Goal: Task Accomplishment & Management: Manage account settings

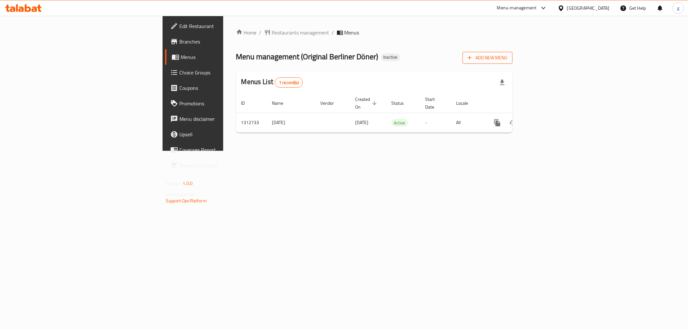
click at [507, 57] on span "Add New Menu" at bounding box center [488, 58] width 40 height 8
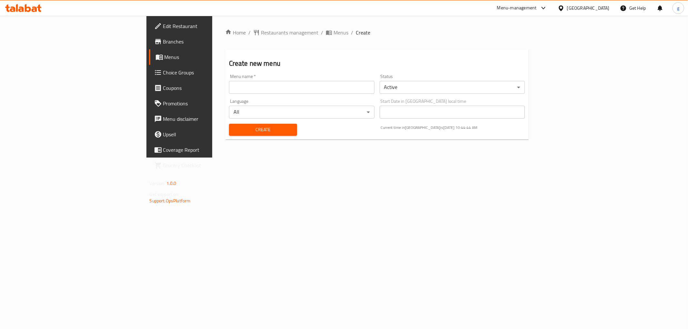
click at [164, 58] on span "Menus" at bounding box center [210, 57] width 92 height 8
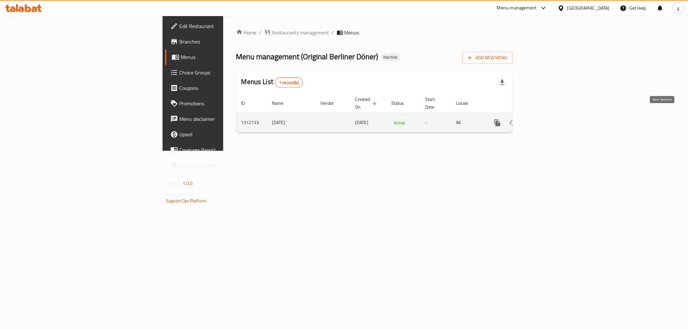
click at [551, 118] on link "enhanced table" at bounding box center [543, 122] width 15 height 15
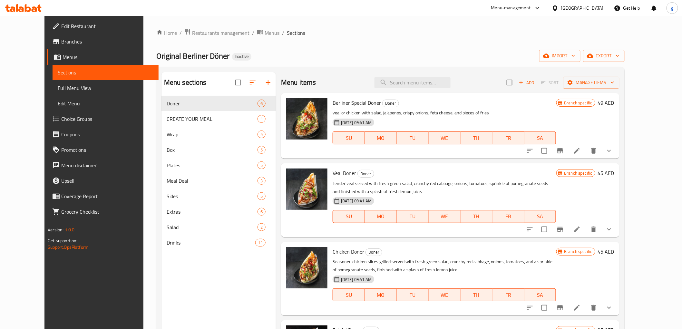
click at [63, 57] on span "Menus" at bounding box center [108, 57] width 91 height 8
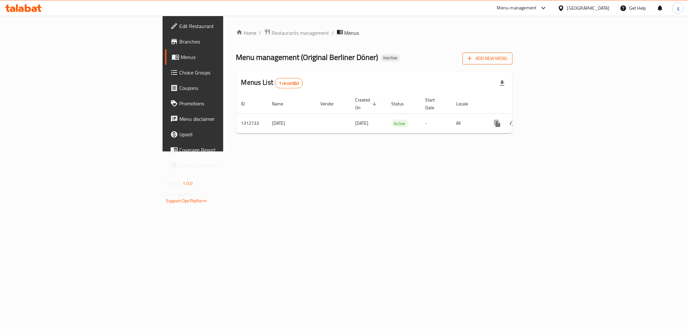
click at [507, 59] on span "Add New Menu" at bounding box center [488, 58] width 40 height 8
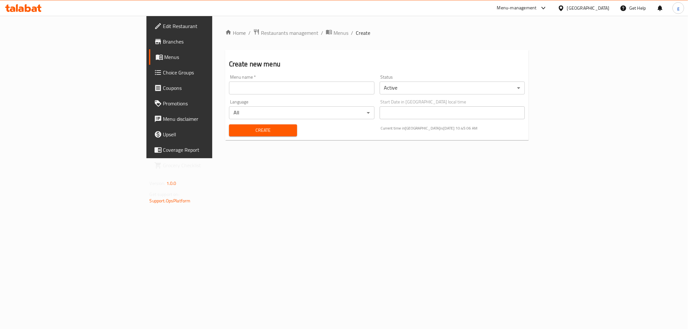
click at [229, 85] on input "text" at bounding box center [301, 88] width 145 height 13
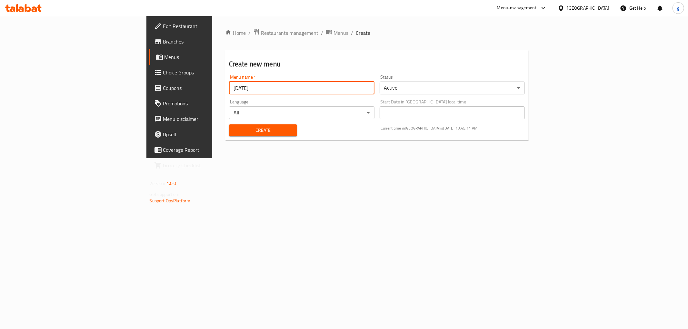
click at [229, 89] on input "[DATE]" at bounding box center [301, 88] width 145 height 13
drag, startPoint x: 137, startPoint y: 88, endPoint x: 141, endPoint y: 89, distance: 4.3
click at [229, 89] on input "[DATE]" at bounding box center [301, 88] width 145 height 13
type input "[DATE]"
click at [234, 133] on span "Create" at bounding box center [263, 130] width 58 height 8
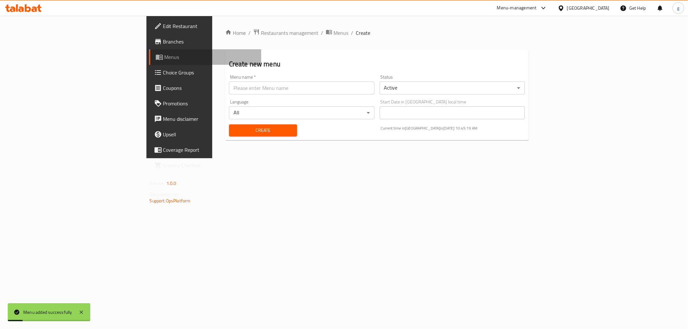
click at [164, 59] on span "Menus" at bounding box center [210, 57] width 92 height 8
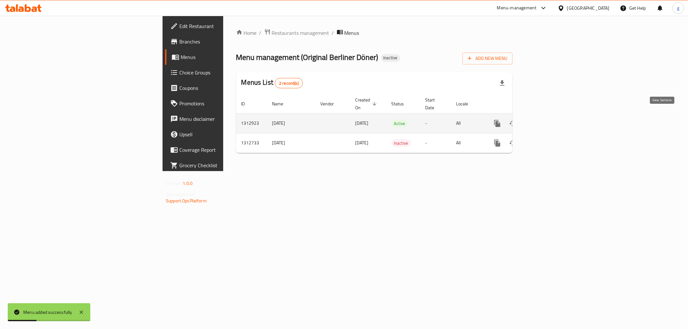
click at [547, 120] on icon "enhanced table" at bounding box center [544, 124] width 8 height 8
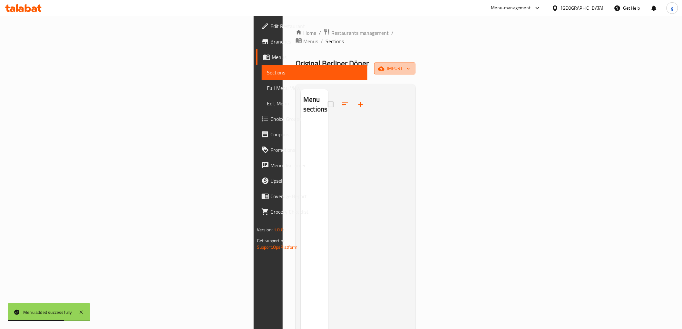
click at [410, 64] on span "import" at bounding box center [395, 68] width 31 height 8
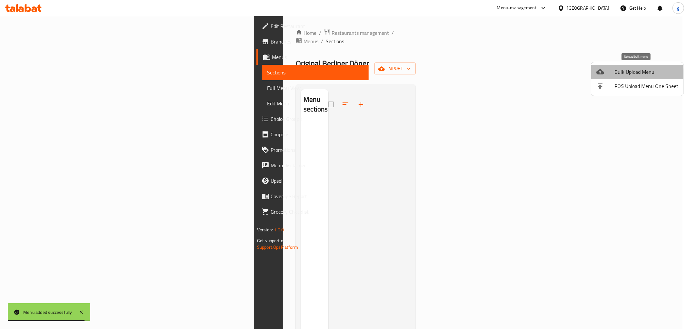
click at [624, 75] on span "Bulk Upload Menu" at bounding box center [646, 72] width 64 height 8
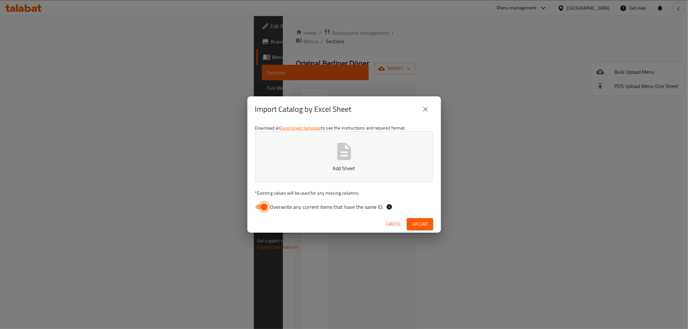
click at [261, 205] on input "Overwrite any current items that have the same ID." at bounding box center [264, 207] width 37 height 12
checkbox input "false"
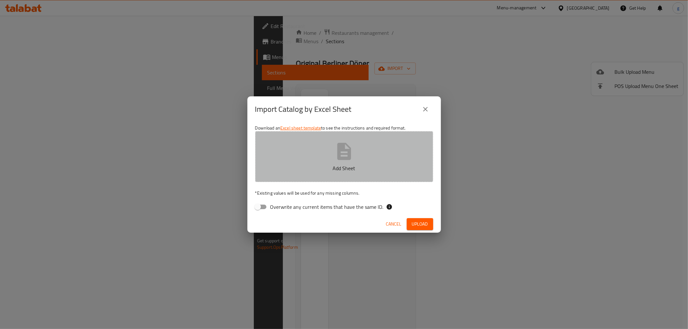
click at [331, 145] on button "Add Sheet" at bounding box center [344, 156] width 178 height 51
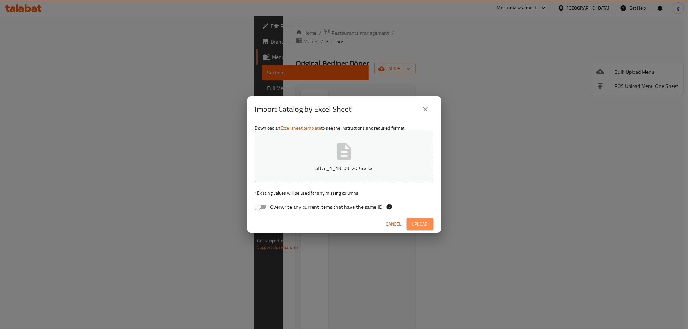
click at [417, 227] on span "Upload" at bounding box center [420, 224] width 16 height 8
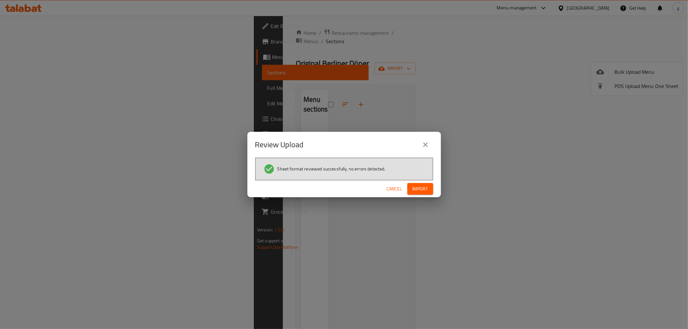
click at [423, 189] on span "Import" at bounding box center [419, 189] width 15 height 8
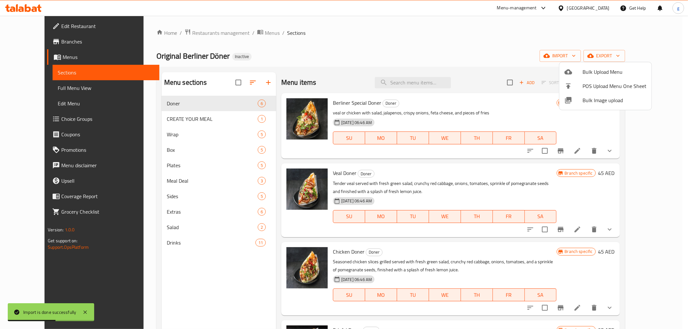
click at [510, 51] on div at bounding box center [344, 164] width 688 height 329
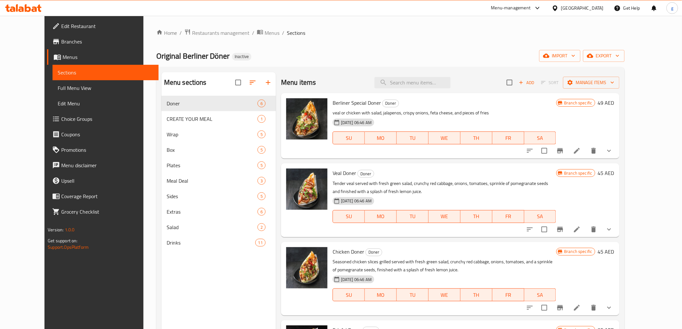
click at [63, 59] on span "Menus" at bounding box center [108, 57] width 91 height 8
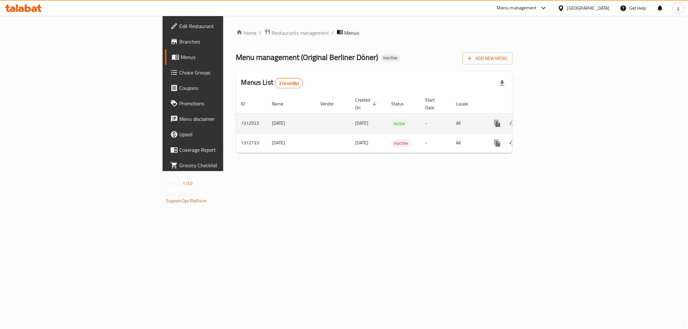
click at [551, 121] on link "enhanced table" at bounding box center [543, 123] width 15 height 15
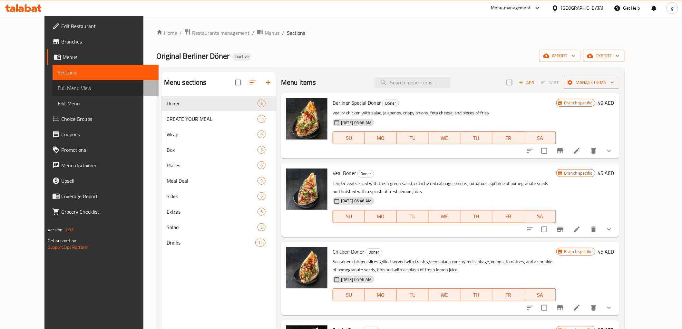
click at [58, 92] on span "Full Menu View" at bounding box center [105, 88] width 95 height 8
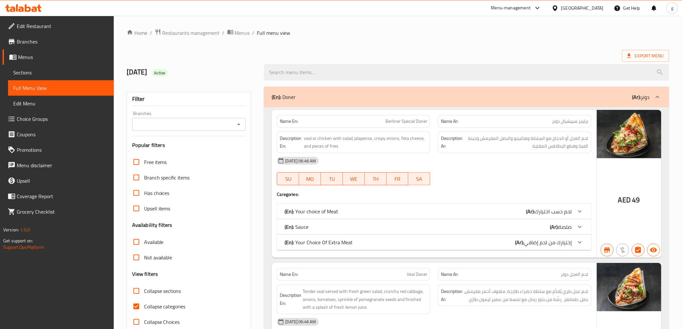
click at [137, 307] on input "Collapse categories" at bounding box center [136, 306] width 15 height 15
checkbox input "false"
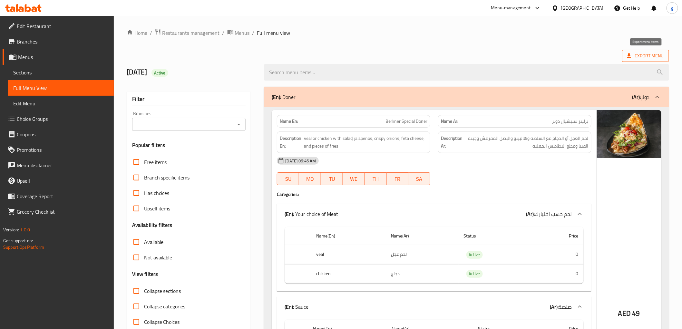
click at [656, 56] on span "Export Menu" at bounding box center [645, 56] width 37 height 8
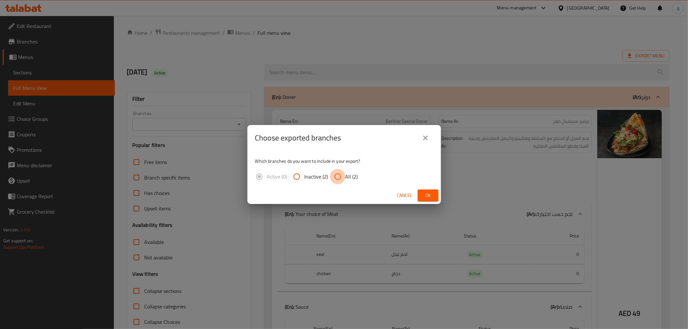
click at [336, 175] on input "All (2)" at bounding box center [337, 176] width 15 height 15
radio input "true"
click at [423, 192] on span "Ok" at bounding box center [428, 196] width 10 height 8
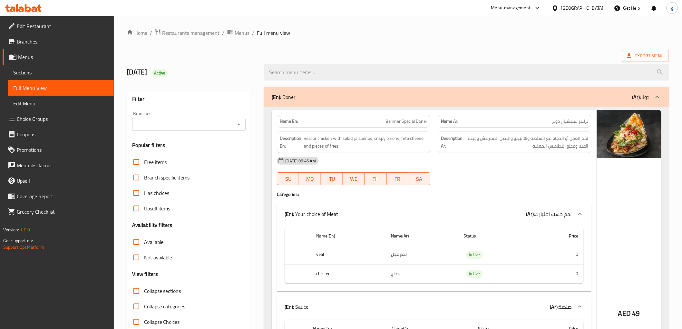
click at [41, 43] on span "Branches" at bounding box center [63, 42] width 92 height 8
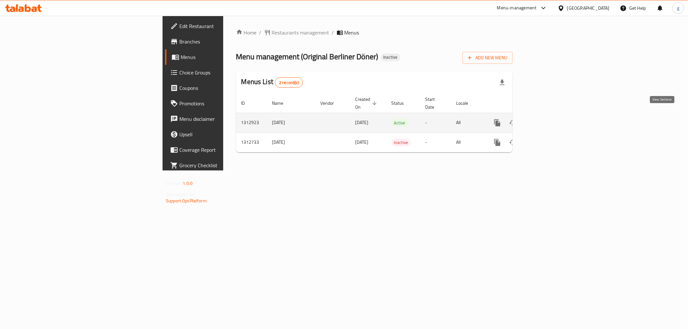
click at [547, 119] on icon "enhanced table" at bounding box center [544, 123] width 8 height 8
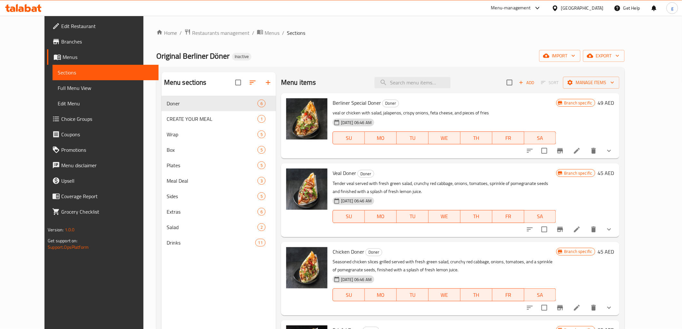
click at [53, 80] on link "Full Menu View" at bounding box center [106, 87] width 106 height 15
click at [58, 86] on span "Full Menu View" at bounding box center [105, 88] width 95 height 8
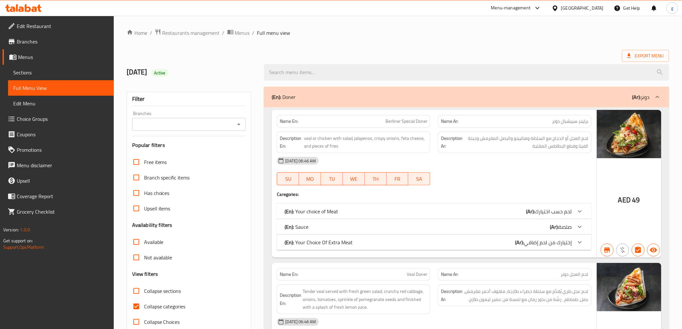
click at [136, 305] on input "Collapse categories" at bounding box center [136, 306] width 15 height 15
checkbox input "false"
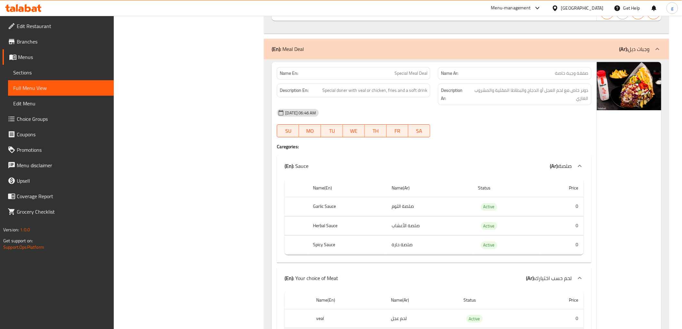
scroll to position [10133, 0]
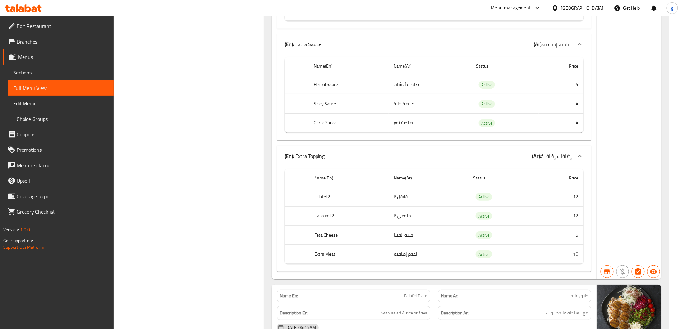
scroll to position [9166, 0]
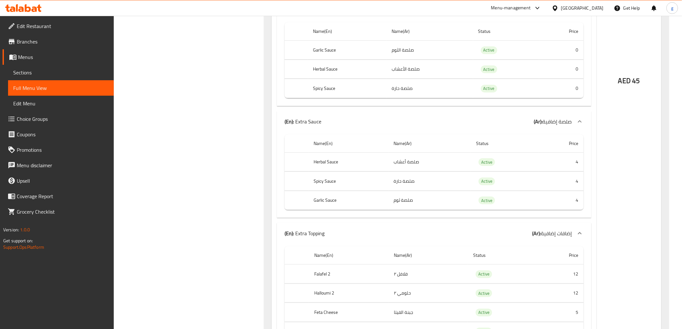
click at [29, 9] on icon at bounding box center [23, 8] width 36 height 8
